Goal: Use online tool/utility: Utilize a website feature to perform a specific function

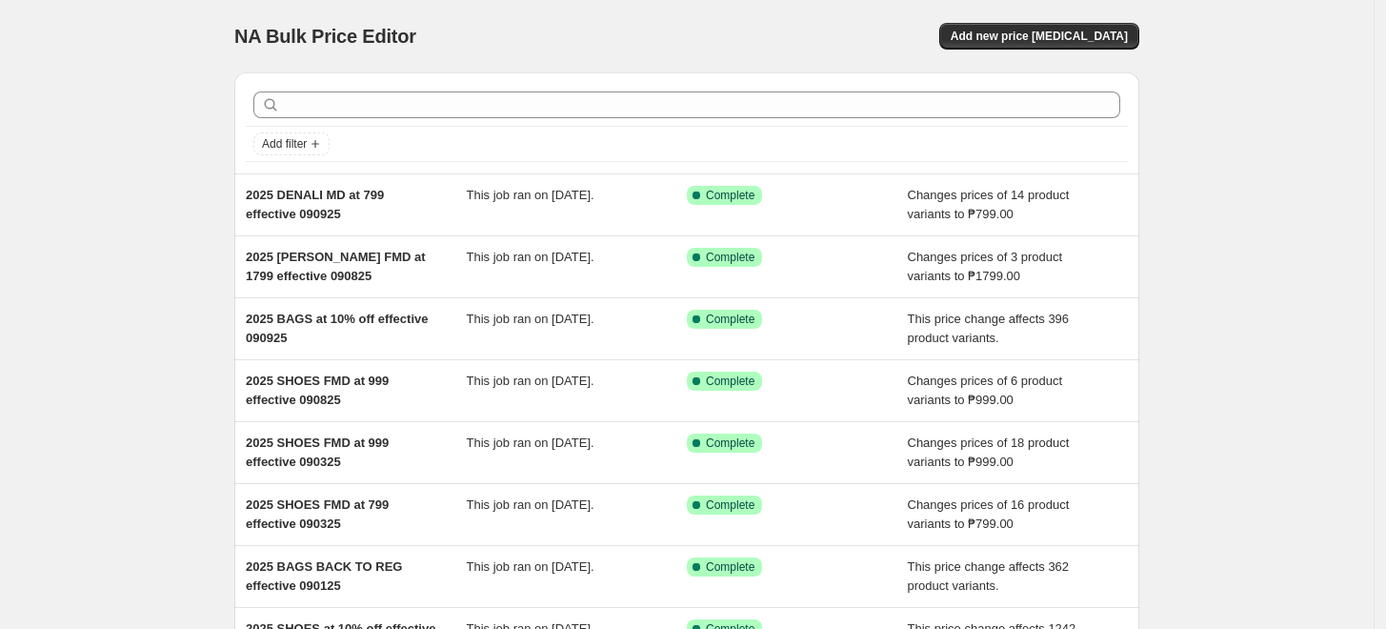
click at [166, 222] on div "NA Bulk Price Editor. This page is ready NA Bulk Price Editor Add new price cha…" at bounding box center [687, 490] width 1374 height 981
click at [569, 24] on div "NA Bulk Price Editor" at bounding box center [451, 36] width 435 height 27
